Goal: Task Accomplishment & Management: Use online tool/utility

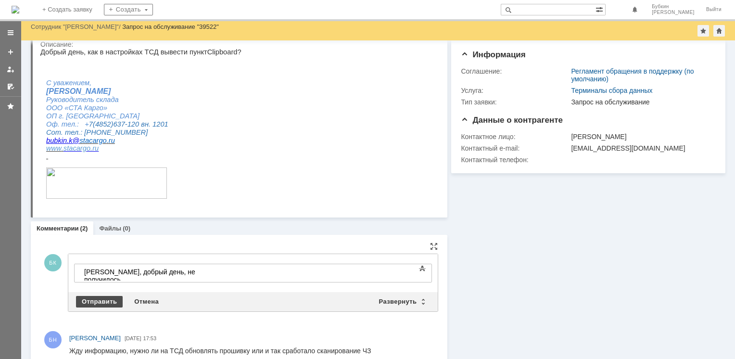
click at [93, 297] on div "Отправить" at bounding box center [99, 302] width 47 height 12
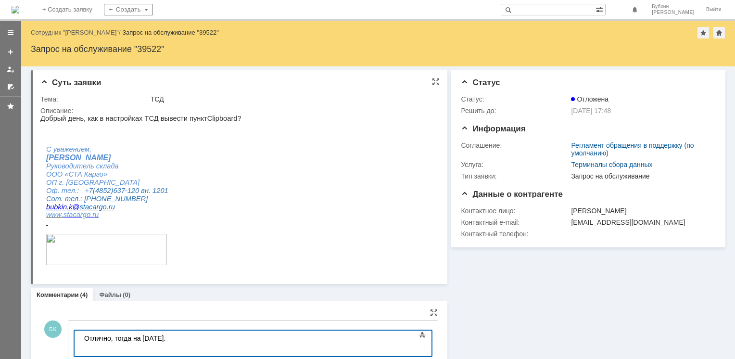
scroll to position [144, 0]
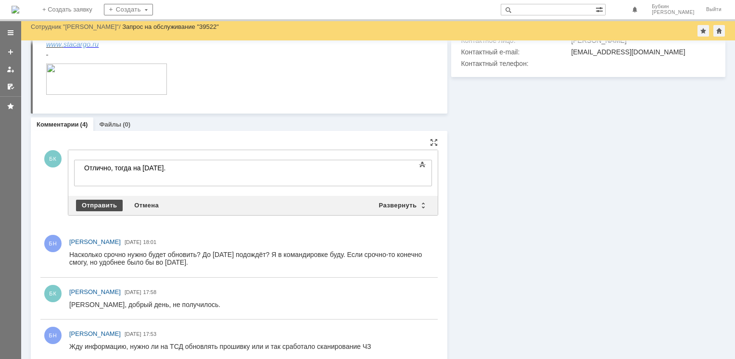
click at [102, 203] on div "Отправить" at bounding box center [99, 206] width 47 height 12
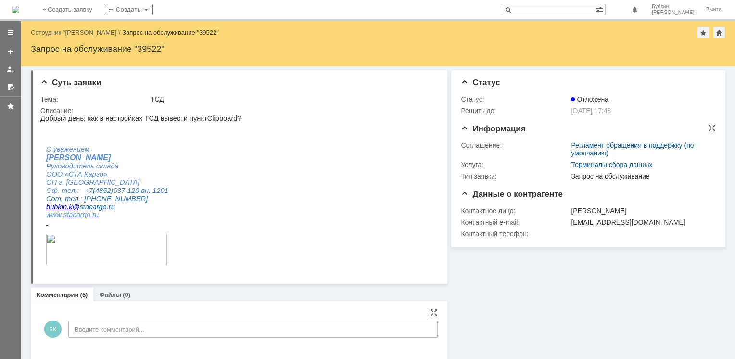
scroll to position [0, 0]
